Goal: Task Accomplishment & Management: Manage account settings

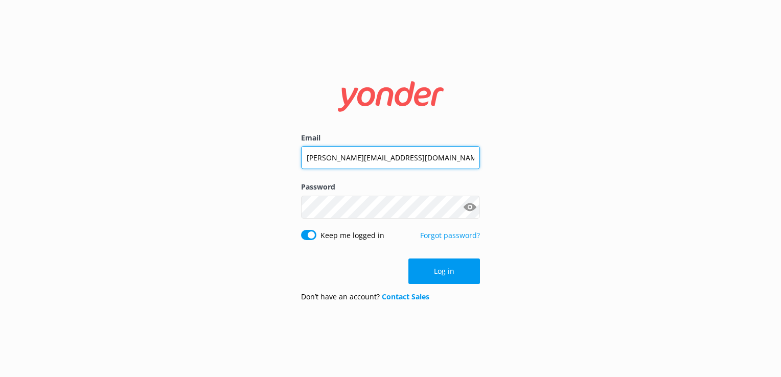
click at [438, 163] on input "[PERSON_NAME][EMAIL_ADDRESS][DOMAIN_NAME]" at bounding box center [390, 157] width 179 height 23
drag, startPoint x: 423, startPoint y: 158, endPoint x: 246, endPoint y: 149, distance: 177.5
click at [246, 149] on div "Email [PERSON_NAME][EMAIL_ADDRESS][DOMAIN_NAME] Password Show password Keep me …" at bounding box center [390, 188] width 781 height 377
type input "[PERSON_NAME][EMAIL_ADDRESS][DOMAIN_NAME]"
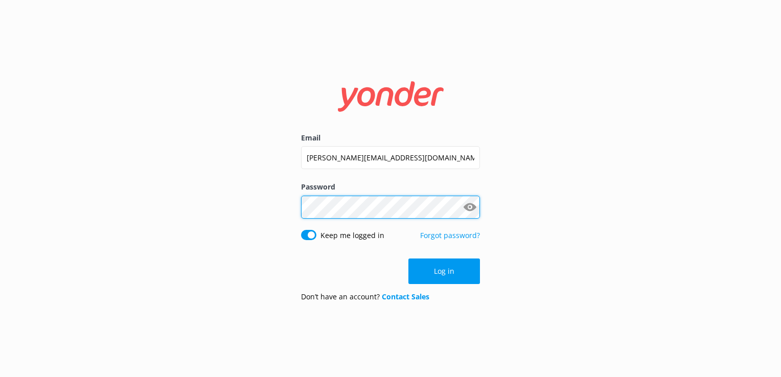
click at [269, 211] on div "Email [PERSON_NAME][EMAIL_ADDRESS][DOMAIN_NAME] Password Show password Keep me …" at bounding box center [390, 188] width 781 height 377
click button "Log in" at bounding box center [444, 271] width 72 height 26
